Goal: Information Seeking & Learning: Learn about a topic

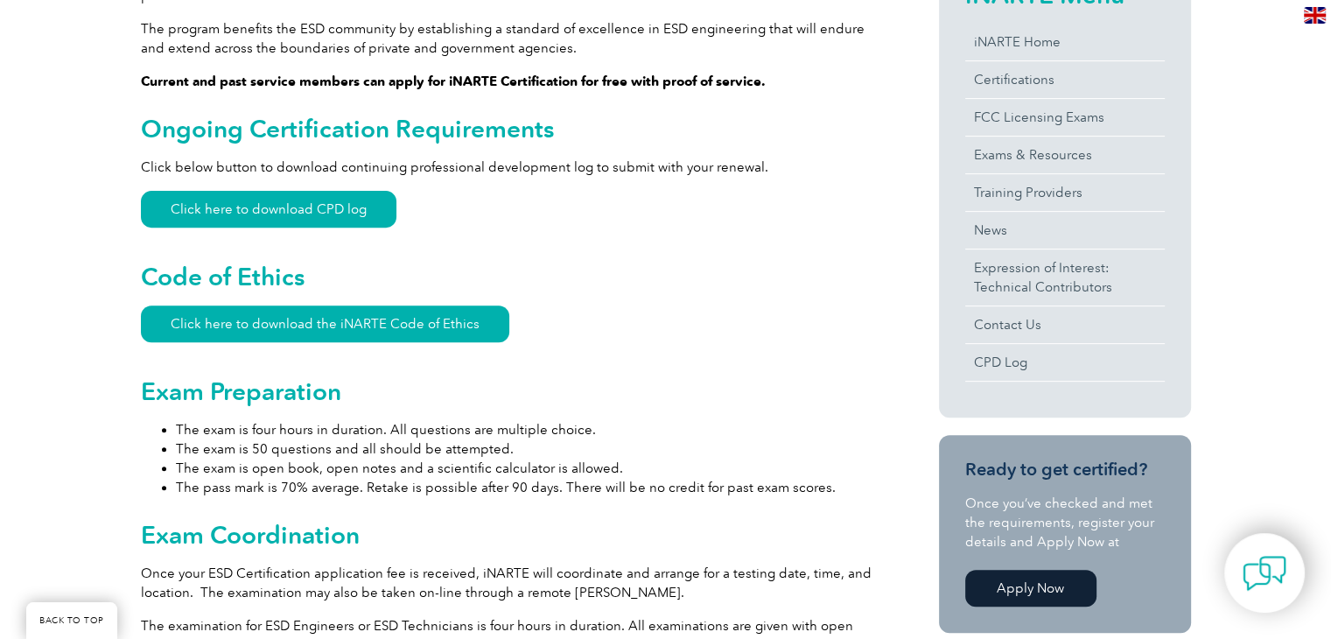
scroll to position [350, 0]
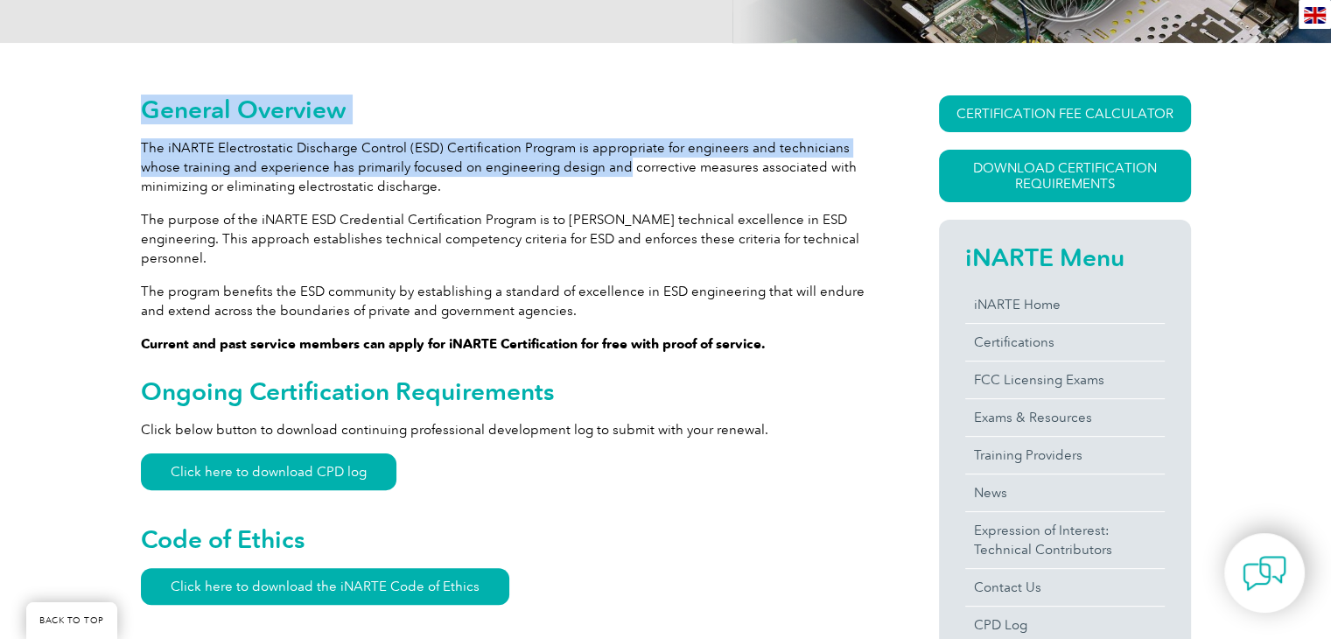
drag, startPoint x: 130, startPoint y: 144, endPoint x: 579, endPoint y: 172, distance: 449.7
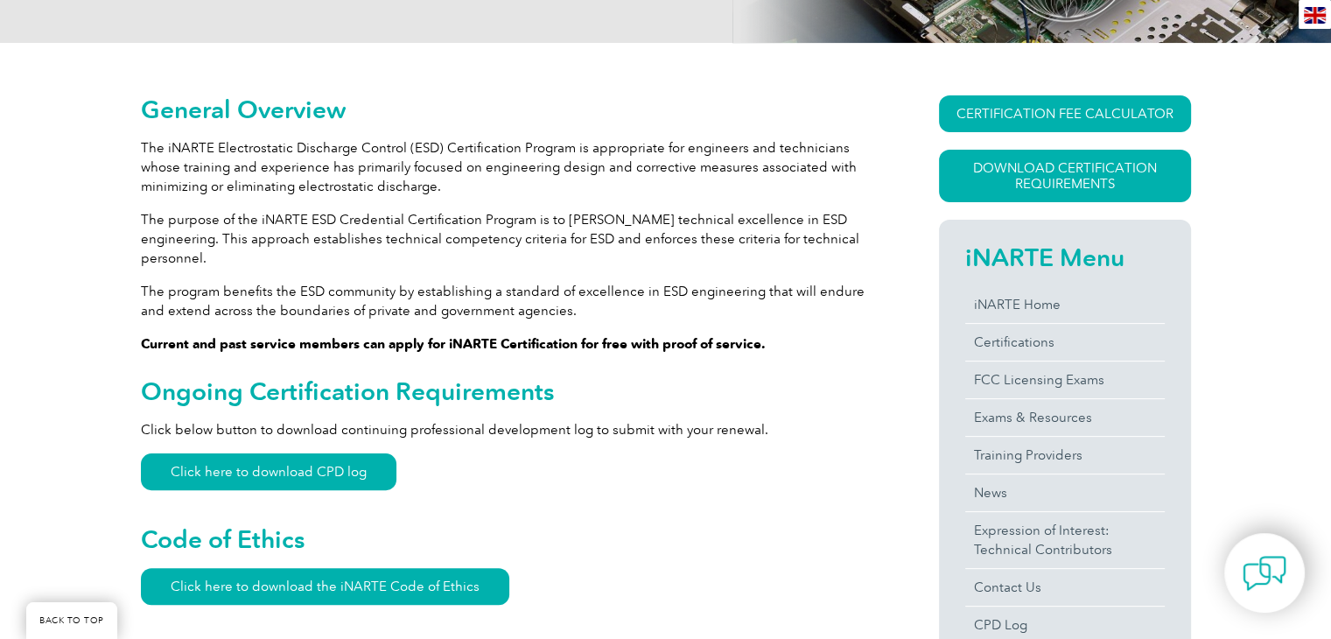
click at [589, 169] on p "The iNARTE Electrostatic Discharge Control (ESD) Certification Program is appro…" at bounding box center [508, 167] width 735 height 58
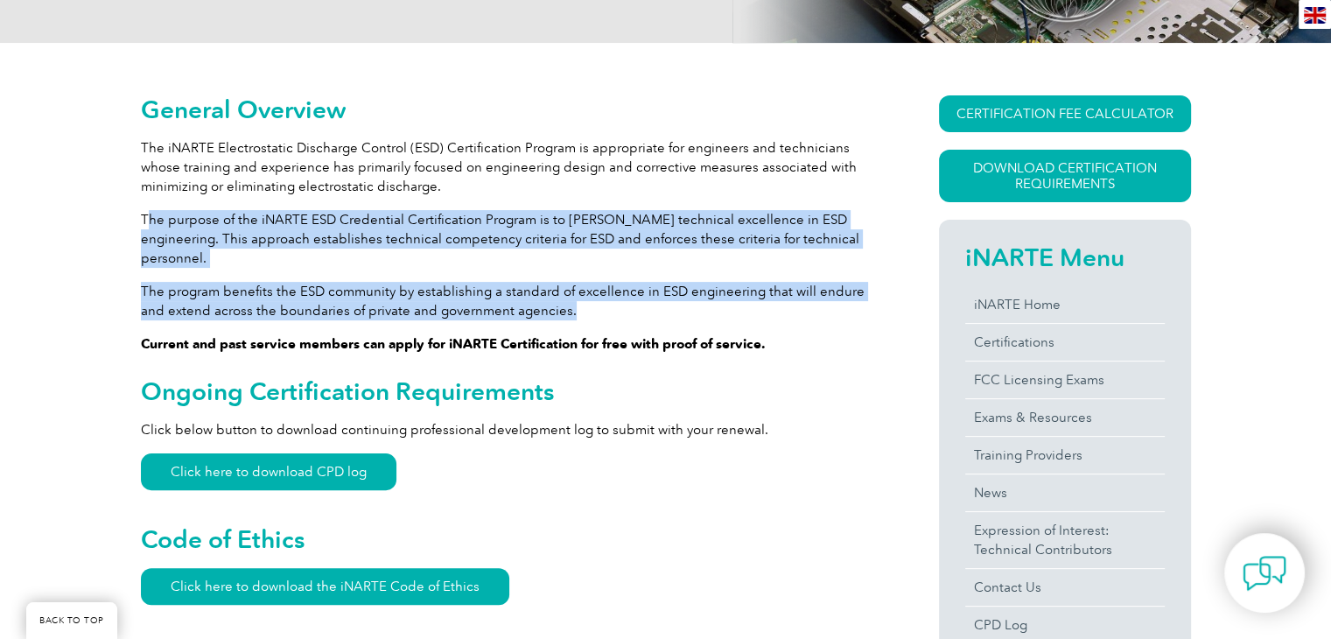
drag, startPoint x: 409, startPoint y: 219, endPoint x: 616, endPoint y: 290, distance: 218.6
click at [616, 290] on p "The program benefits the ESD community by establishing a standard of excellence…" at bounding box center [508, 301] width 735 height 38
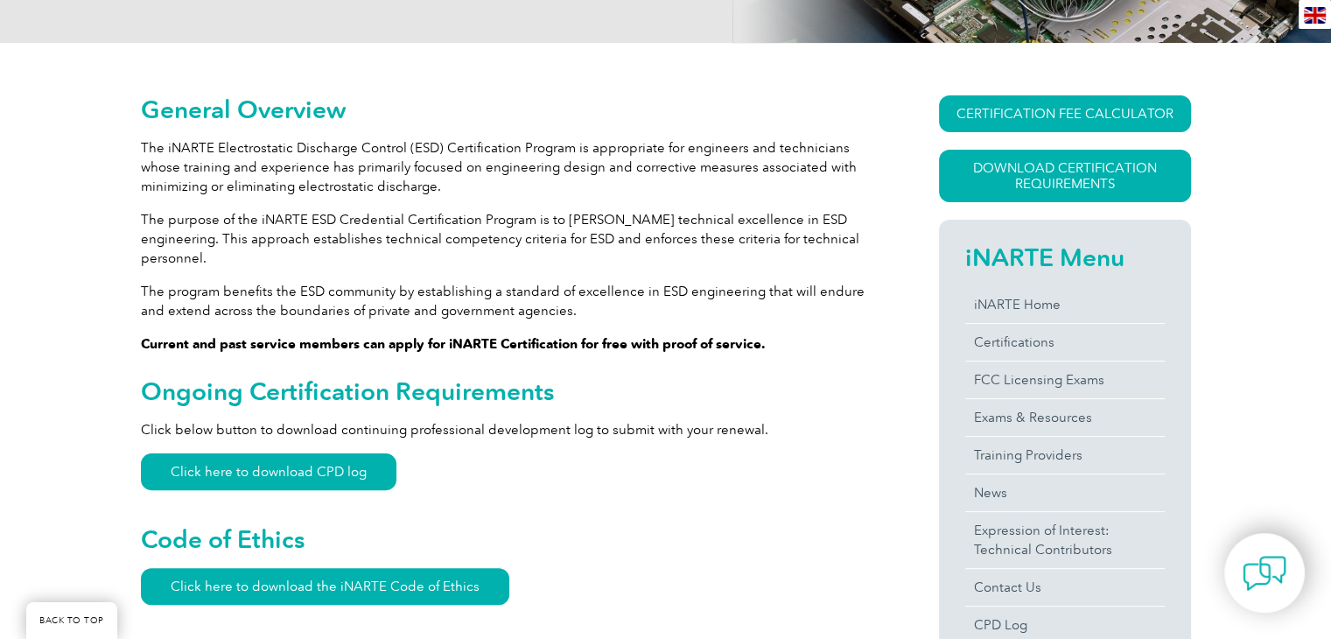
scroll to position [525, 0]
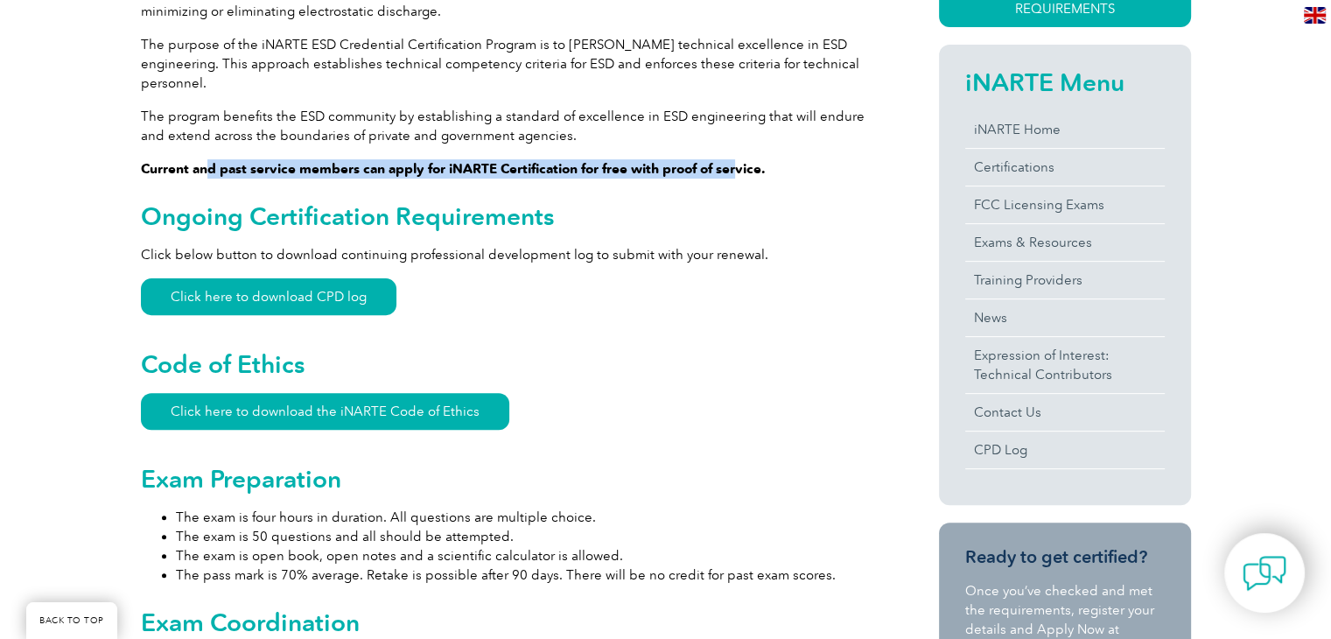
drag, startPoint x: 209, startPoint y: 144, endPoint x: 741, endPoint y: 155, distance: 532.1
click at [741, 161] on strong "Current and past service members can apply for iNARTE Certification for free wi…" at bounding box center [453, 169] width 625 height 16
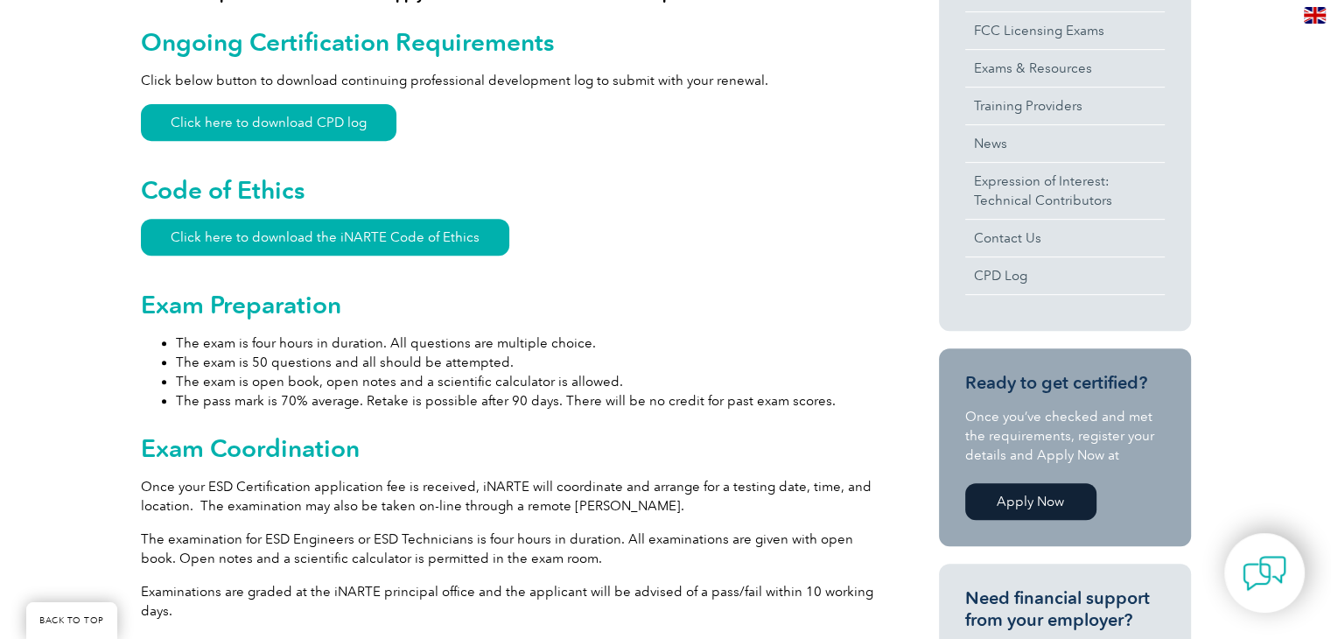
scroll to position [700, 0]
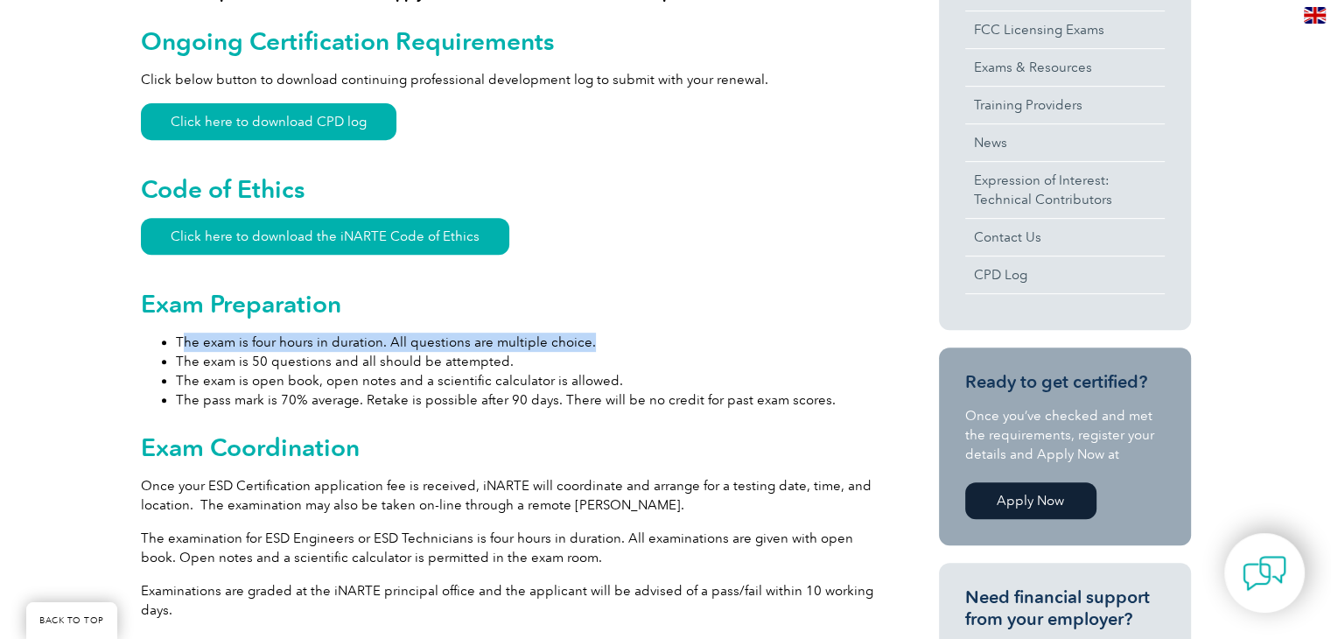
drag, startPoint x: 182, startPoint y: 322, endPoint x: 609, endPoint y: 323, distance: 427.0
click at [609, 332] on li "The exam is four hours in duration. All questions are multiple choice." at bounding box center [526, 341] width 700 height 19
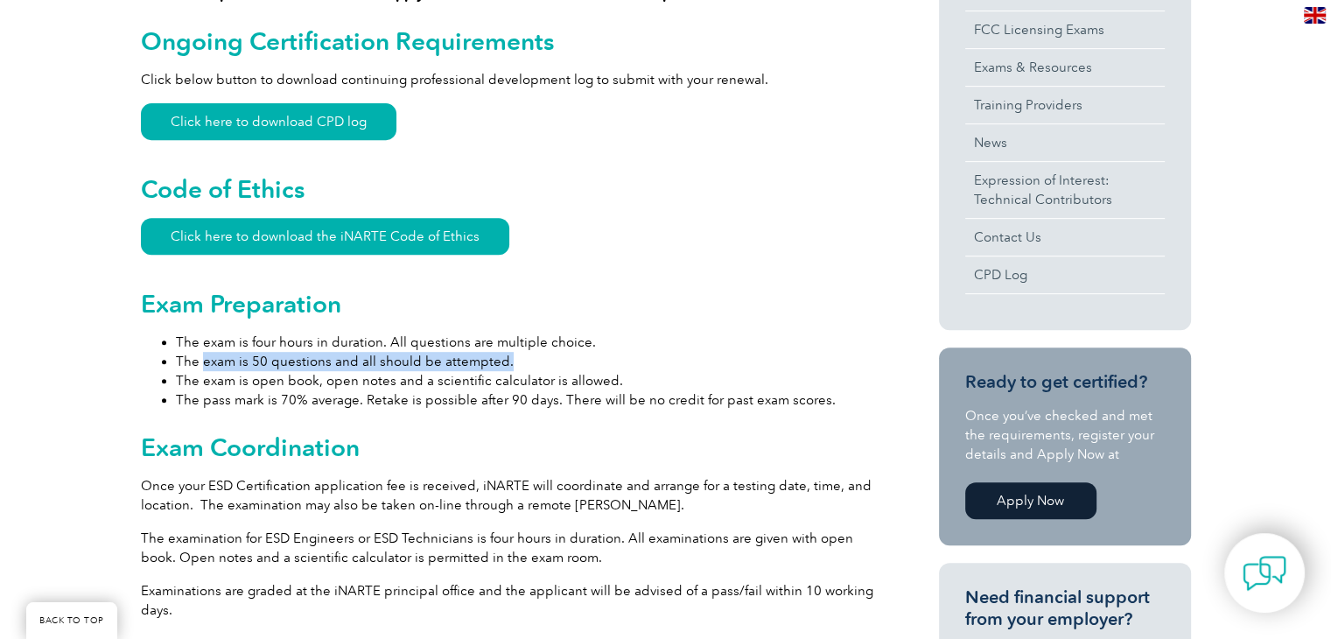
drag, startPoint x: 199, startPoint y: 341, endPoint x: 567, endPoint y: 337, distance: 367.5
click at [567, 352] on li "The exam is 50 questions and all should be attempted." at bounding box center [526, 361] width 700 height 19
click at [548, 352] on li "The exam is 50 questions and all should be attempted." at bounding box center [526, 361] width 700 height 19
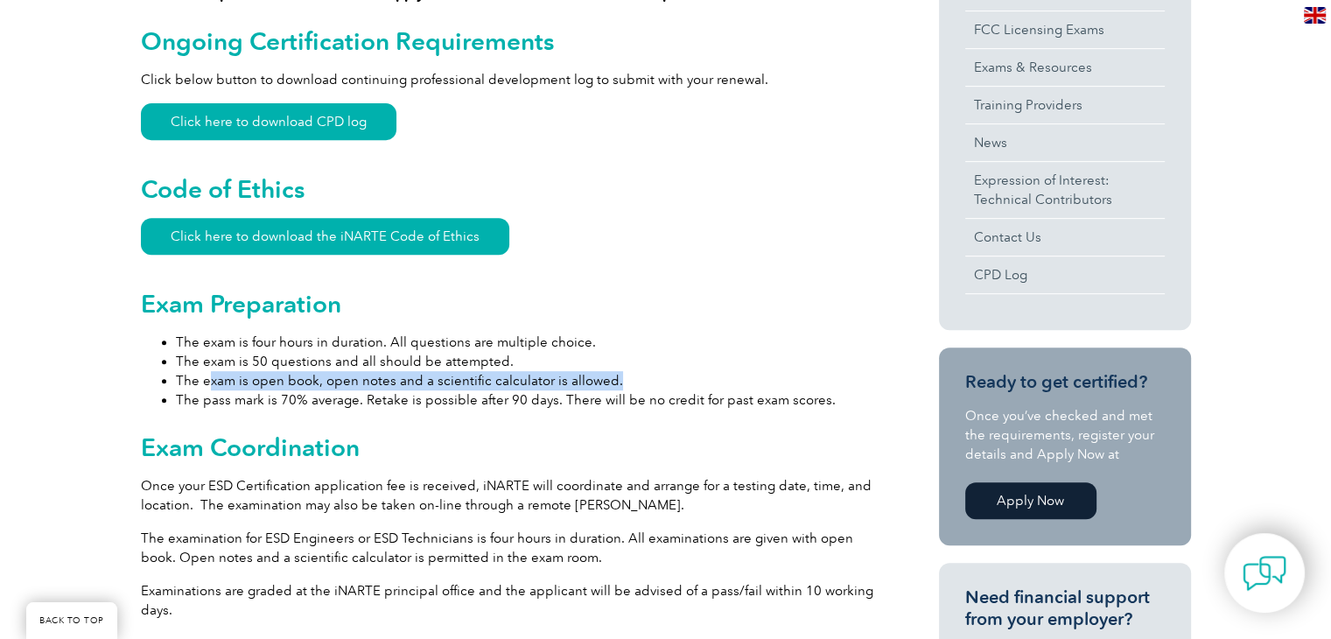
drag, startPoint x: 210, startPoint y: 361, endPoint x: 632, endPoint y: 361, distance: 421.7
click at [632, 371] on li "The exam is open book, open notes and a scientific calculator is allowed." at bounding box center [526, 380] width 700 height 19
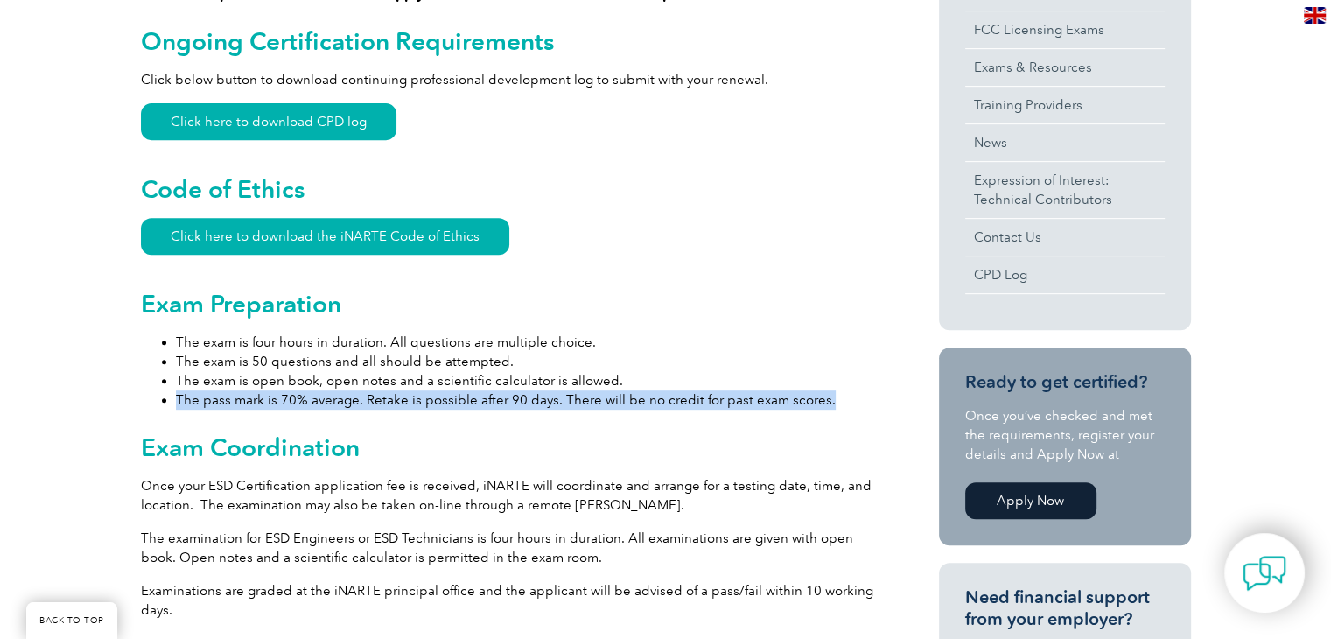
drag, startPoint x: 177, startPoint y: 379, endPoint x: 825, endPoint y: 376, distance: 648.3
click at [825, 390] on li "The pass mark is 70% average. Retake is possible after 90 days. There will be n…" at bounding box center [526, 399] width 700 height 19
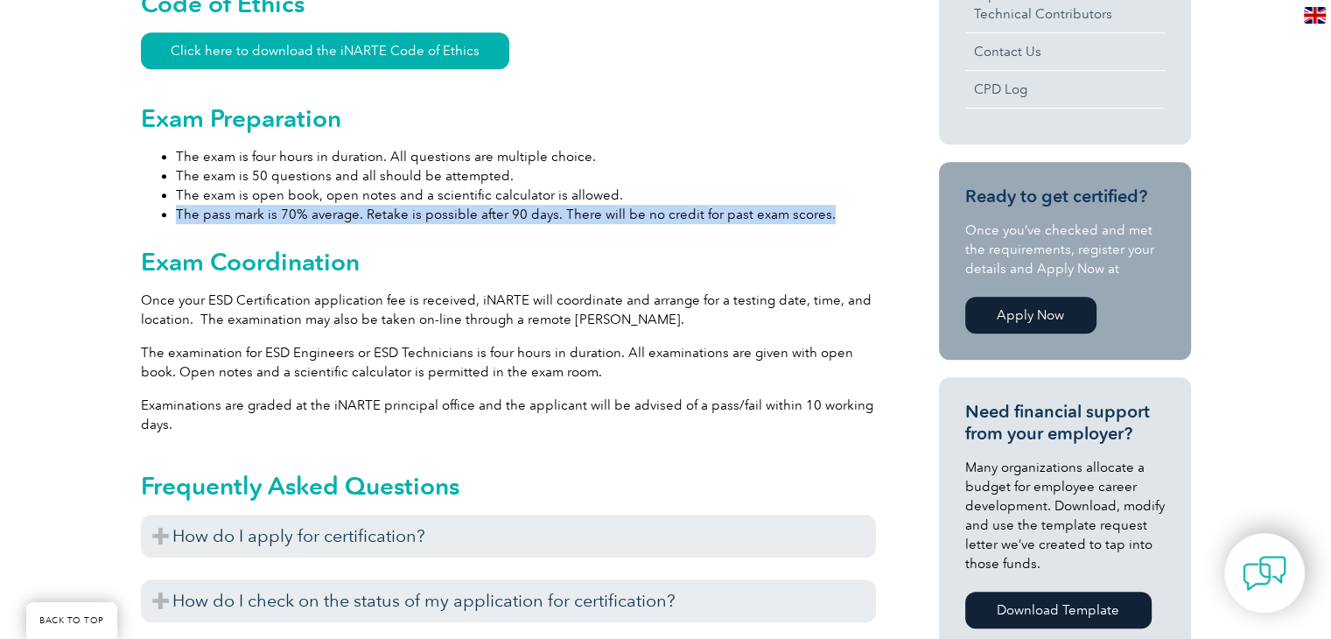
scroll to position [962, 0]
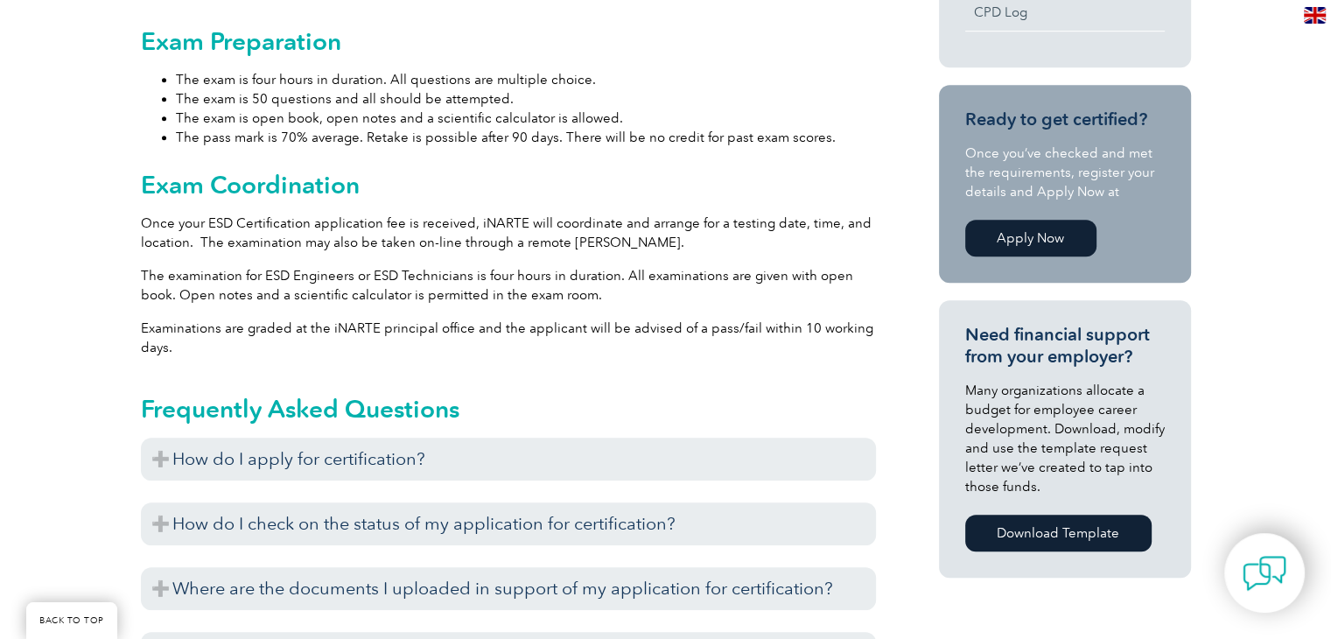
click at [147, 226] on p "Once your ESD Certification application fee is received, iNARTE will coordinate…" at bounding box center [508, 232] width 735 height 38
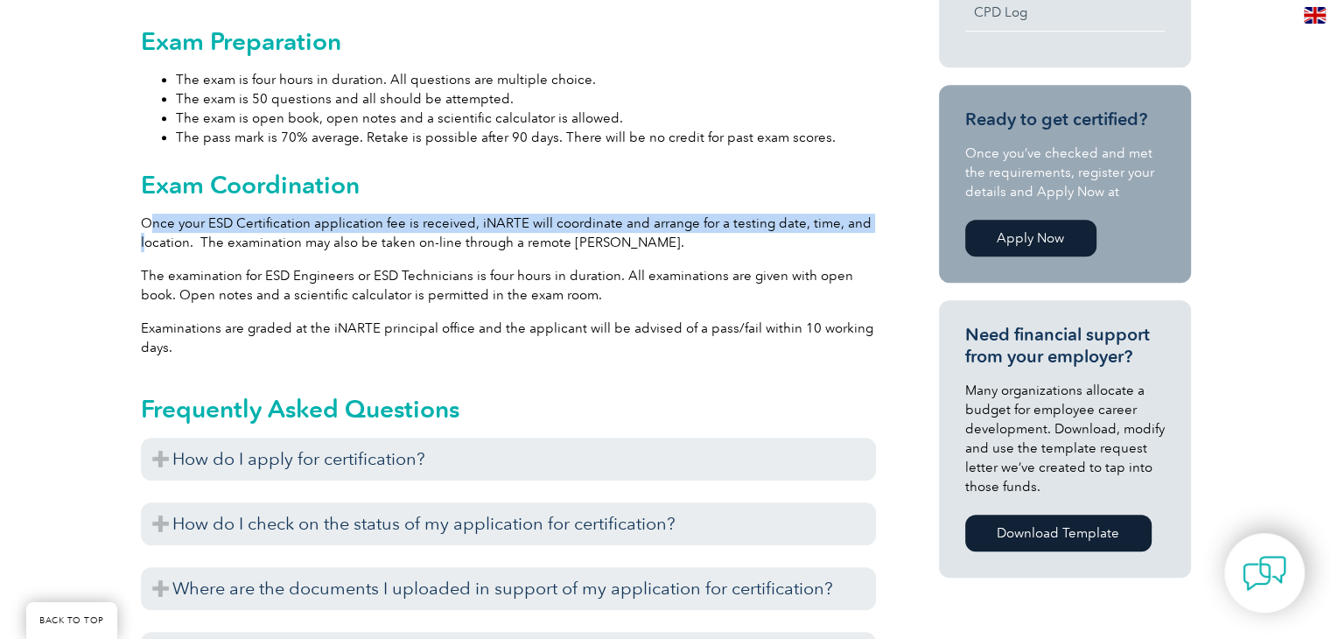
drag, startPoint x: 206, startPoint y: 213, endPoint x: 149, endPoint y: 212, distance: 57.8
click at [149, 213] on p "Once your ESD Certification application fee is received, iNARTE will coordinate…" at bounding box center [508, 232] width 735 height 38
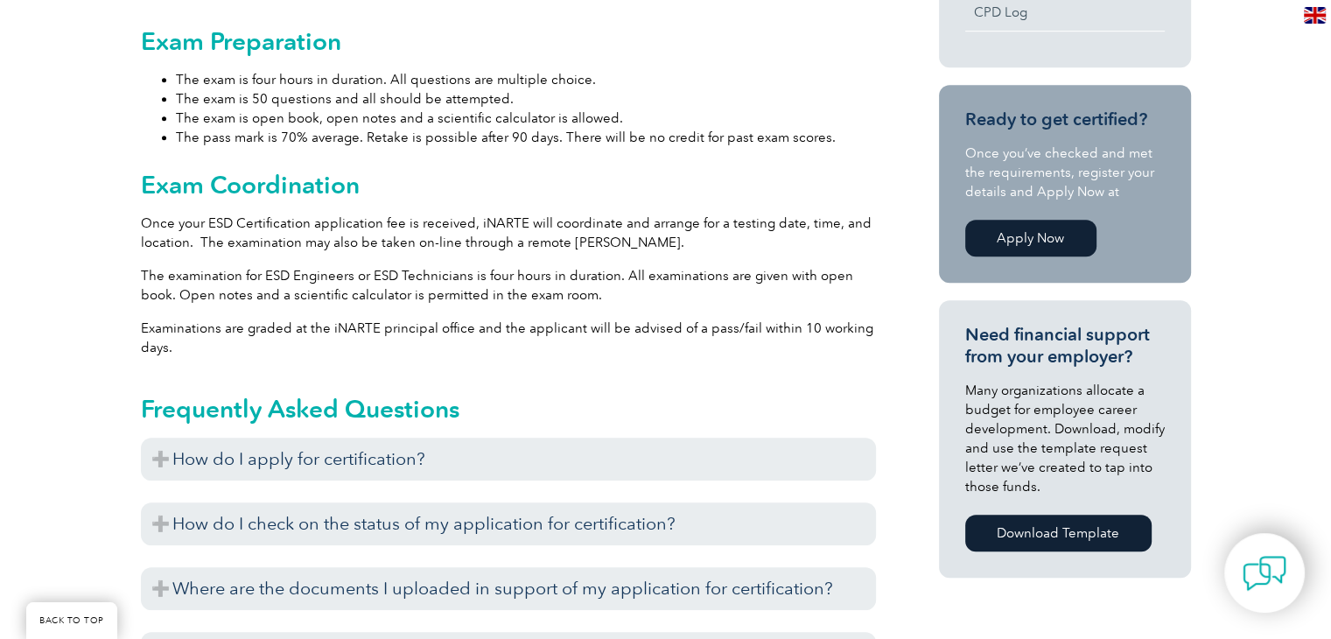
click at [149, 227] on p "Once your ESD Certification application fee is received, iNARTE will coordinate…" at bounding box center [508, 232] width 735 height 38
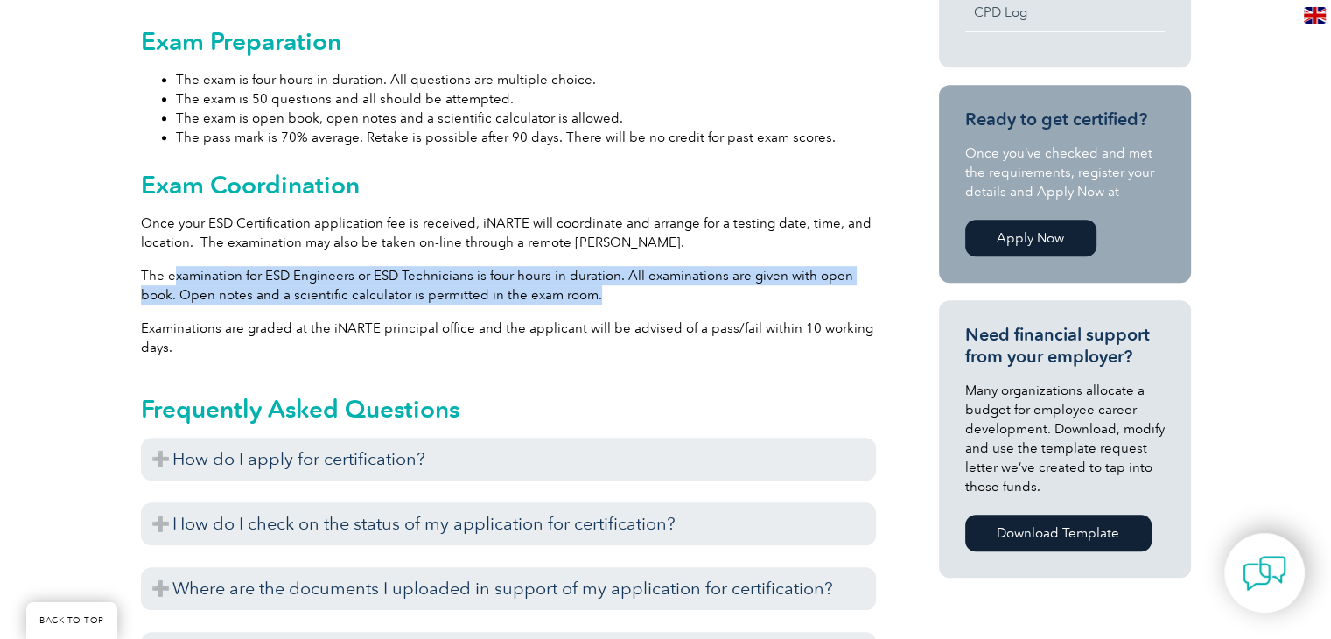
drag, startPoint x: 172, startPoint y: 252, endPoint x: 605, endPoint y: 278, distance: 433.9
click at [605, 278] on p "The examination for ESD Engineers or ESD Technicians is four hours in duration.…" at bounding box center [508, 285] width 735 height 38
click at [647, 266] on p "The examination for ESD Engineers or ESD Technicians is four hours in duration.…" at bounding box center [508, 285] width 735 height 38
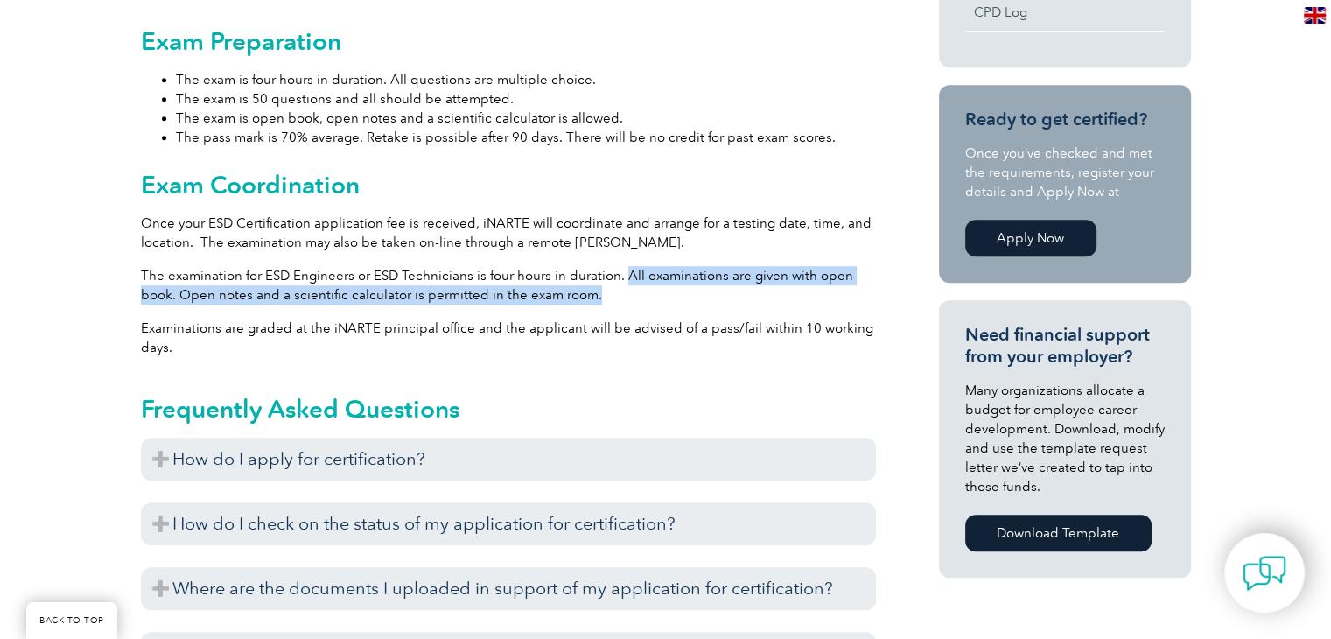
drag, startPoint x: 617, startPoint y: 253, endPoint x: 612, endPoint y: 270, distance: 18.0
click at [612, 270] on p "The examination for ESD Engineers or ESD Technicians is four hours in duration.…" at bounding box center [508, 285] width 735 height 38
click at [608, 274] on p "The examination for ESD Engineers or ESD Technicians is four hours in duration.…" at bounding box center [508, 285] width 735 height 38
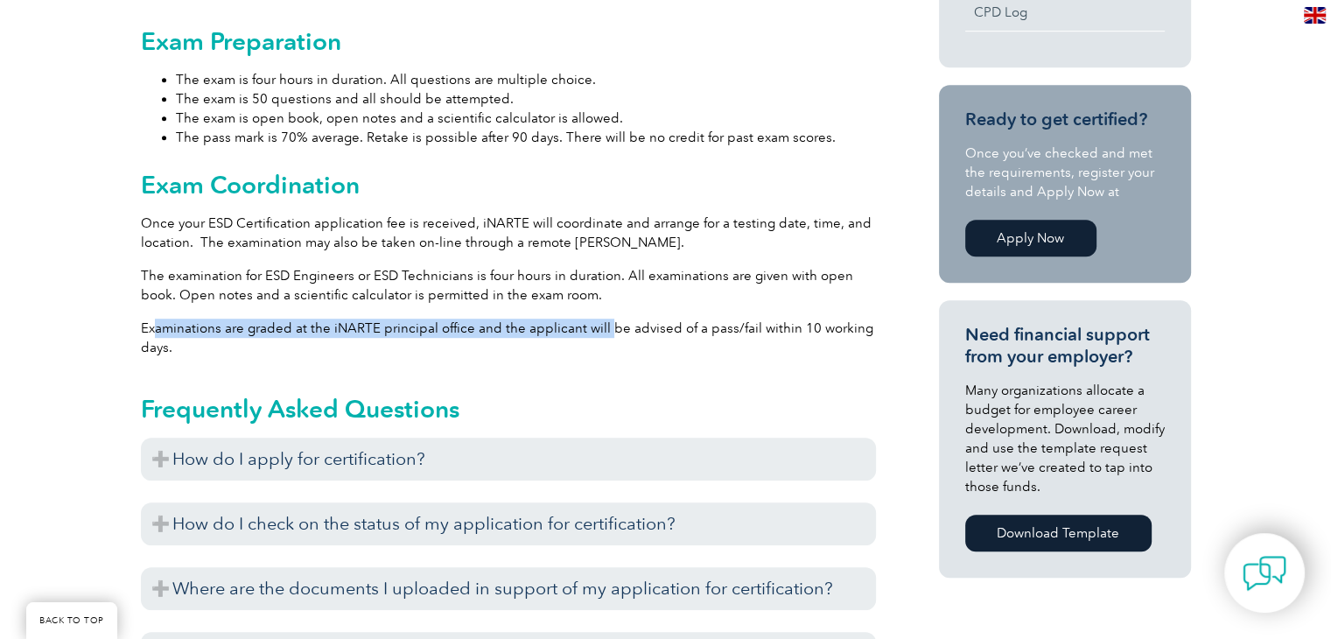
drag, startPoint x: 156, startPoint y: 312, endPoint x: 600, endPoint y: 302, distance: 444.6
click at [600, 318] on p "Examinations are graded at the iNARTE principal office and the applicant will b…" at bounding box center [508, 337] width 735 height 38
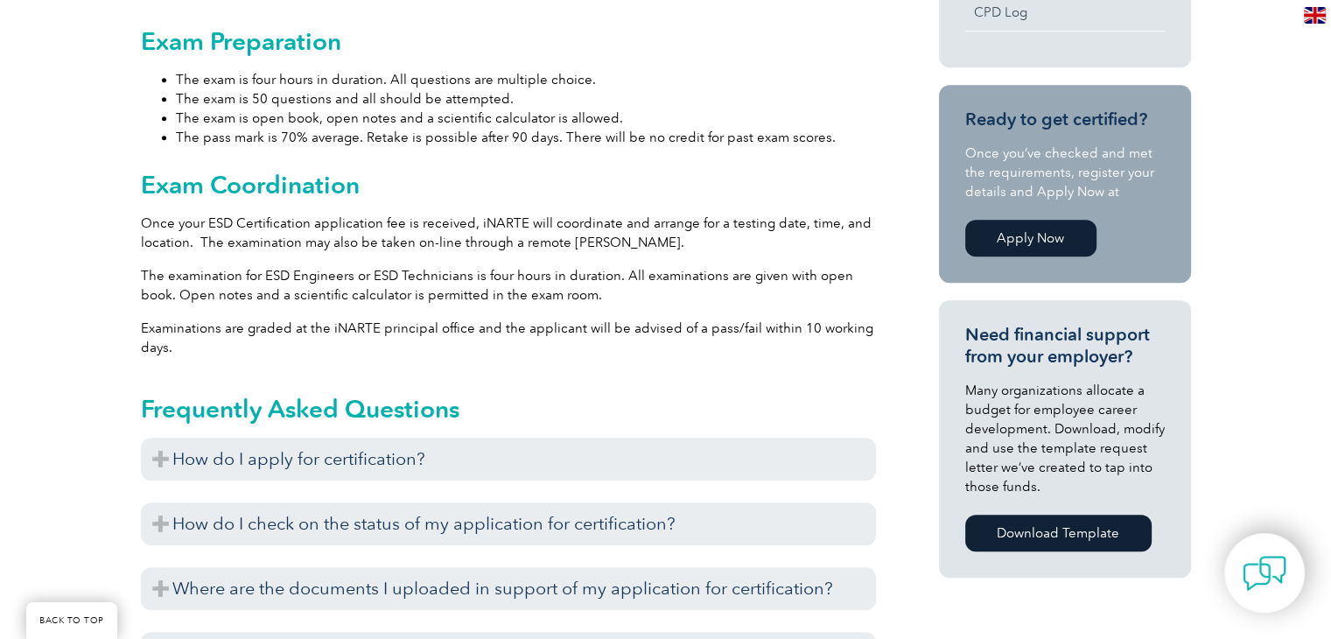
click at [600, 323] on p "Examinations are graded at the iNARTE principal office and the applicant will b…" at bounding box center [508, 337] width 735 height 38
click at [315, 318] on p "Examinations are graded at the iNARTE principal office and the applicant will b…" at bounding box center [508, 337] width 735 height 38
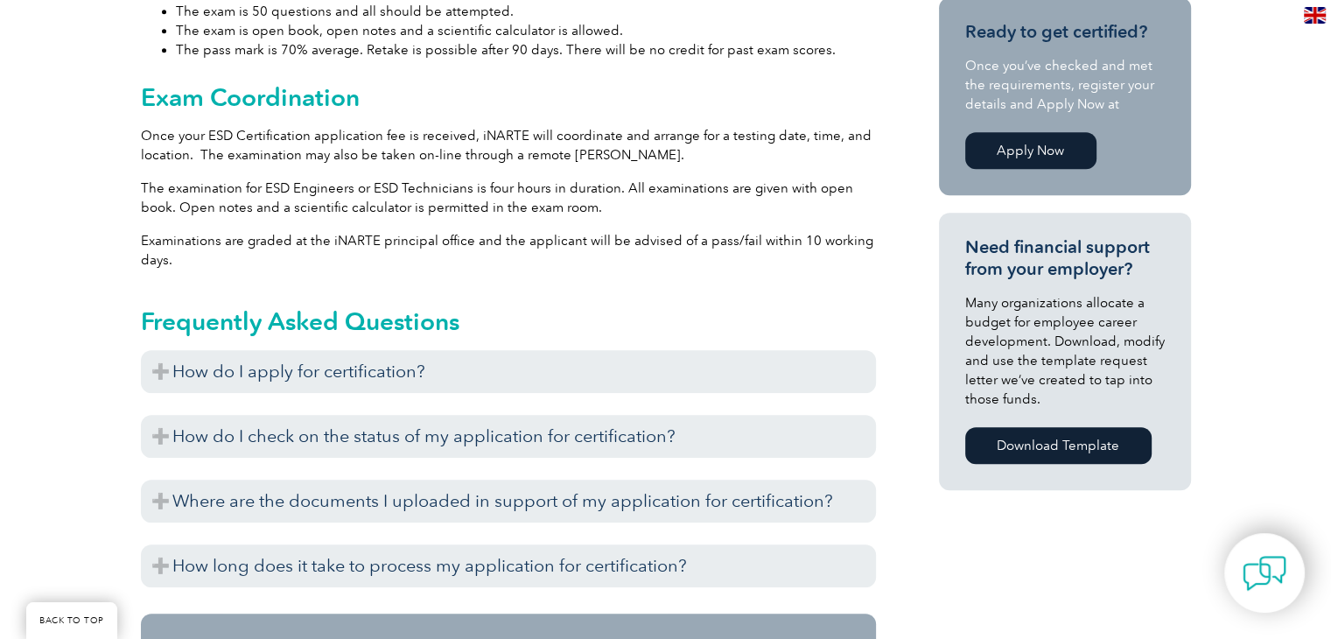
click at [245, 350] on h3 "How do I apply for certification?" at bounding box center [508, 371] width 735 height 43
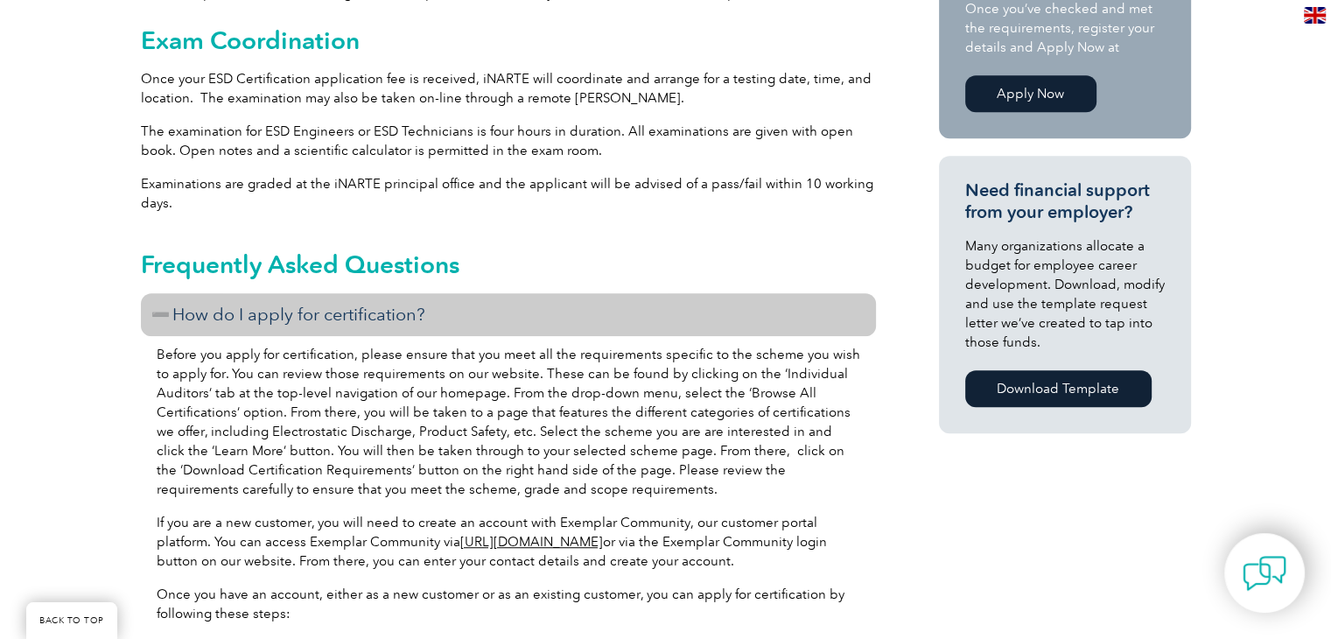
scroll to position [1137, 0]
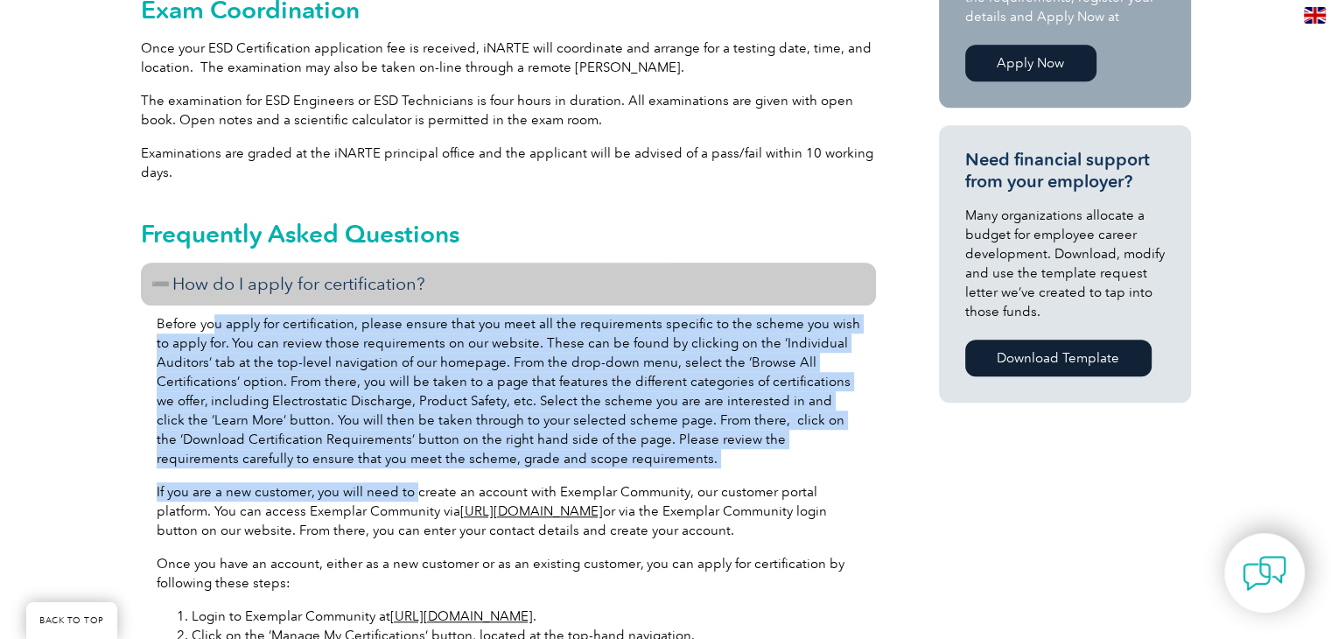
drag, startPoint x: 278, startPoint y: 303, endPoint x: 414, endPoint y: 459, distance: 207.2
click at [391, 482] on p "If you are a new customer, you will need to create an account with Exemplar Com…" at bounding box center [508, 511] width 703 height 58
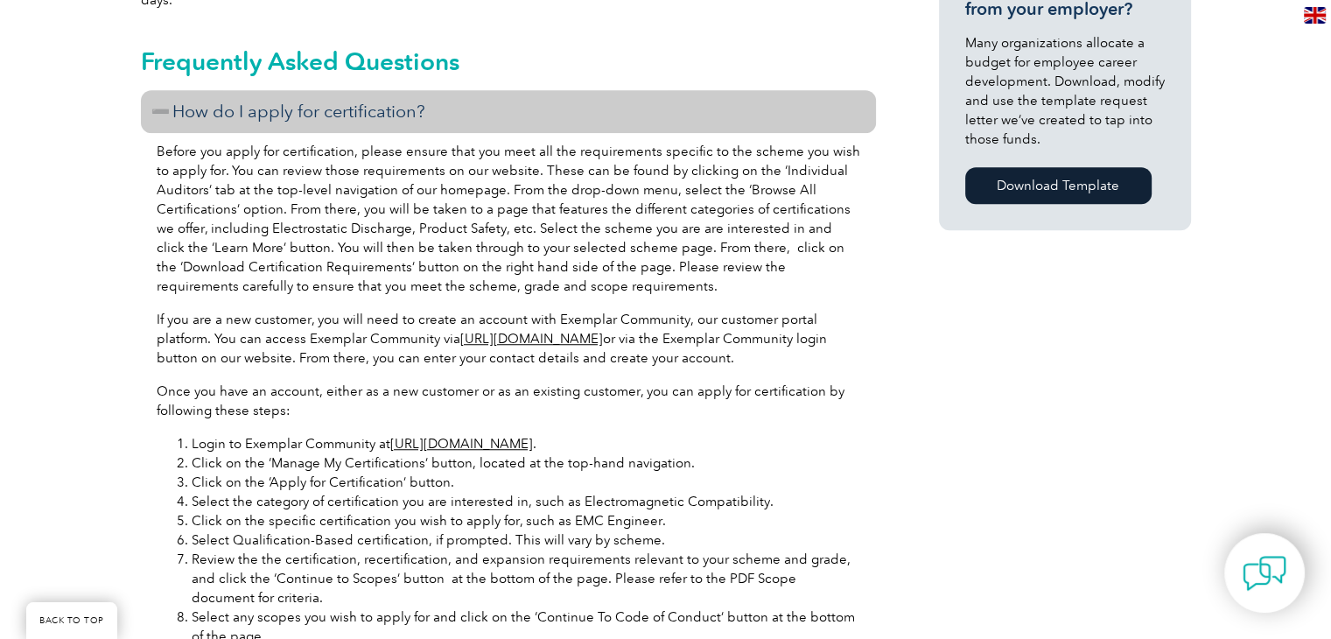
scroll to position [1312, 0]
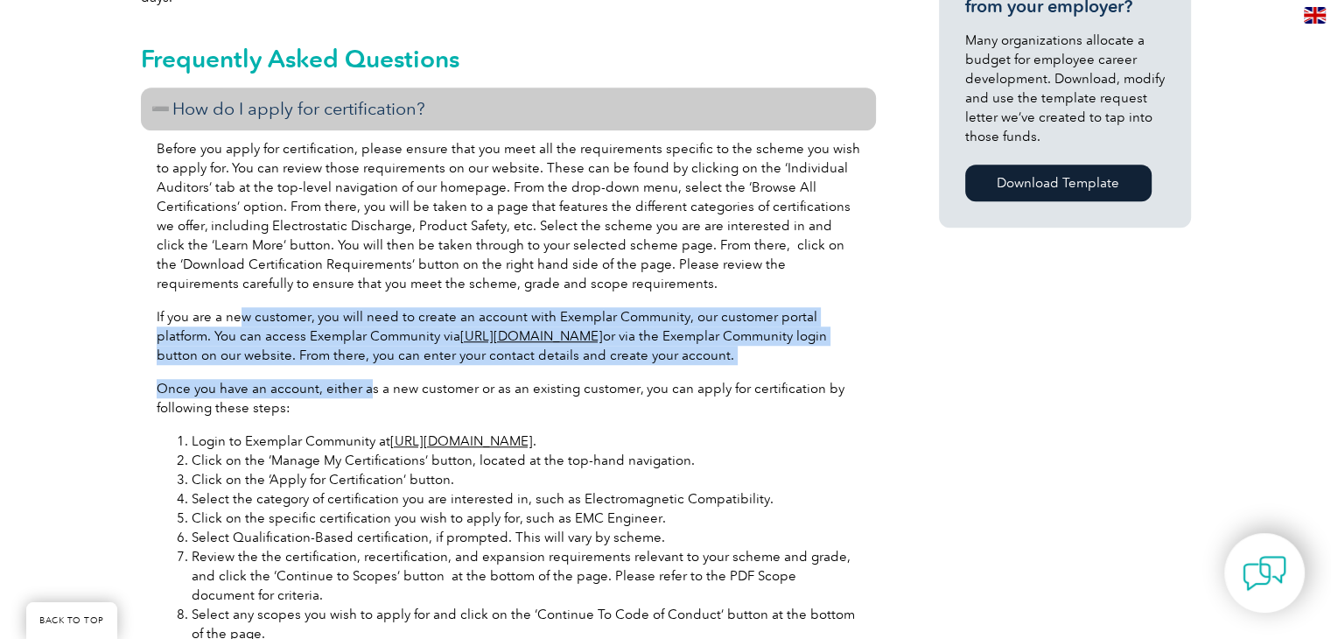
drag, startPoint x: 238, startPoint y: 302, endPoint x: 366, endPoint y: 371, distance: 145.2
click at [366, 371] on div "Before you apply for certification, please ensure that you meet all the require…" at bounding box center [508, 496] width 735 height 733
click at [276, 379] on p "Once you have an account, either as a new customer or as an existing customer, …" at bounding box center [508, 398] width 703 height 38
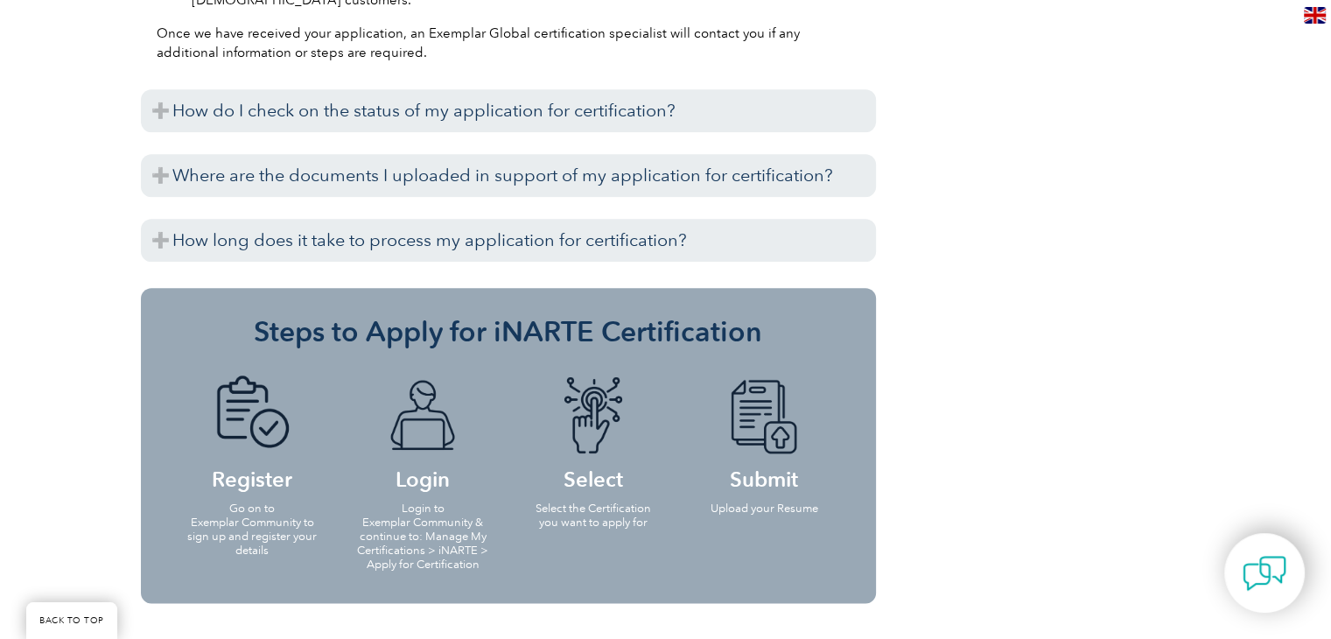
scroll to position [2187, 0]
